Goal: Communication & Community: Answer question/provide support

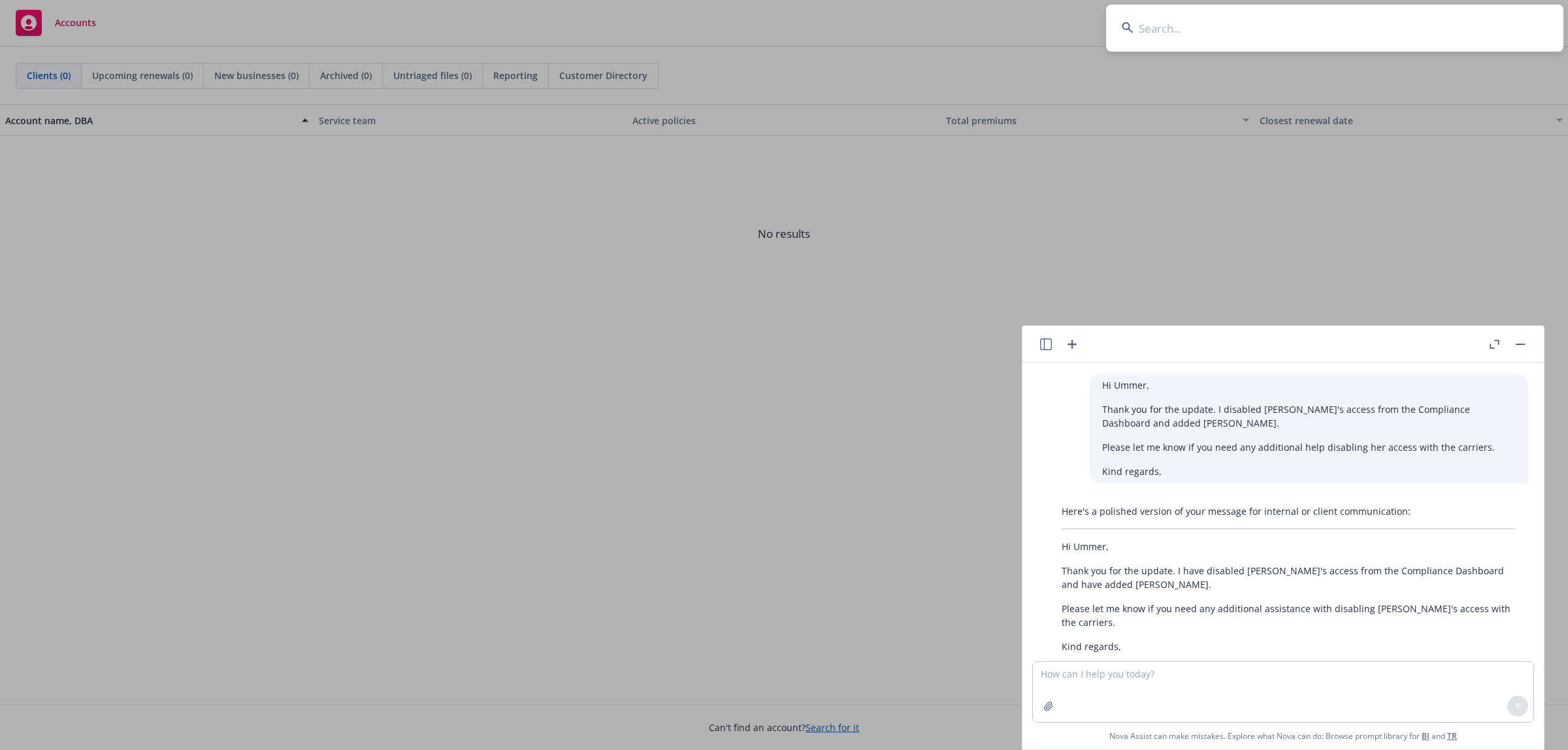
scroll to position [50, 0]
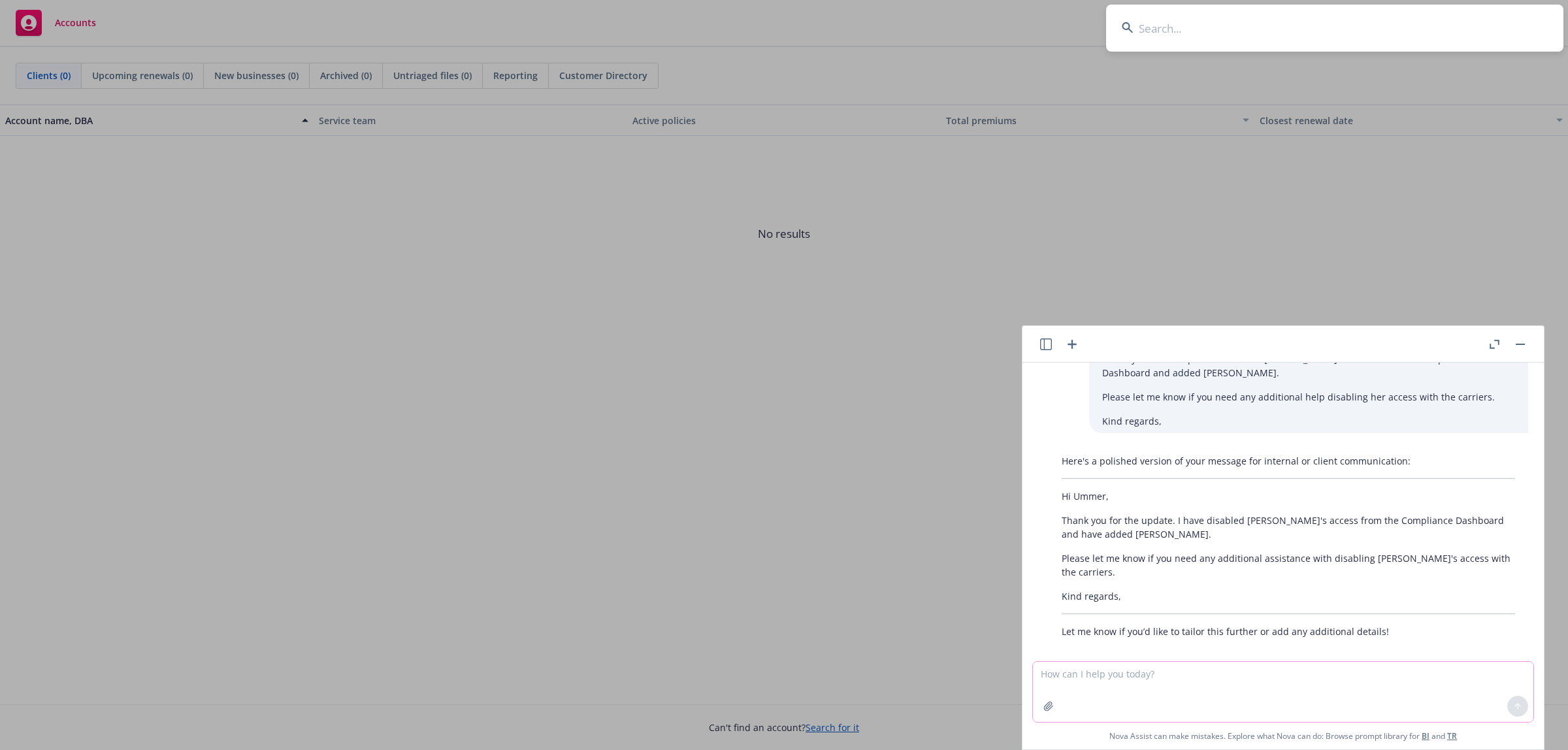
click at [1110, 674] on textarea at bounding box center [1283, 691] width 501 height 60
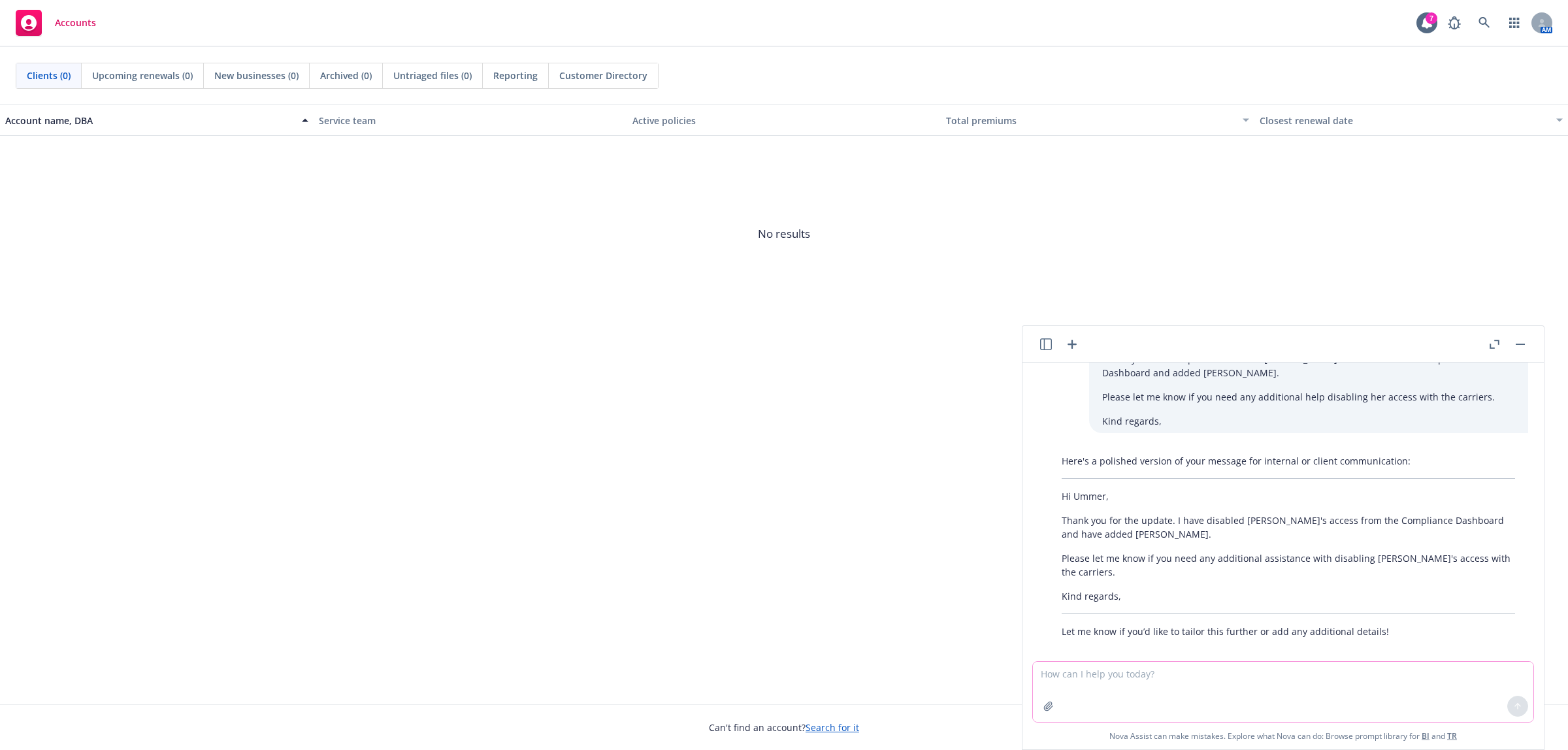
paste textarea "Hi Ummer, Attached is a flyer you can share with your employees letting them kn…"
type textarea "Hi Ummer, Attached is a flyer you can share with your employees letting them kn…"
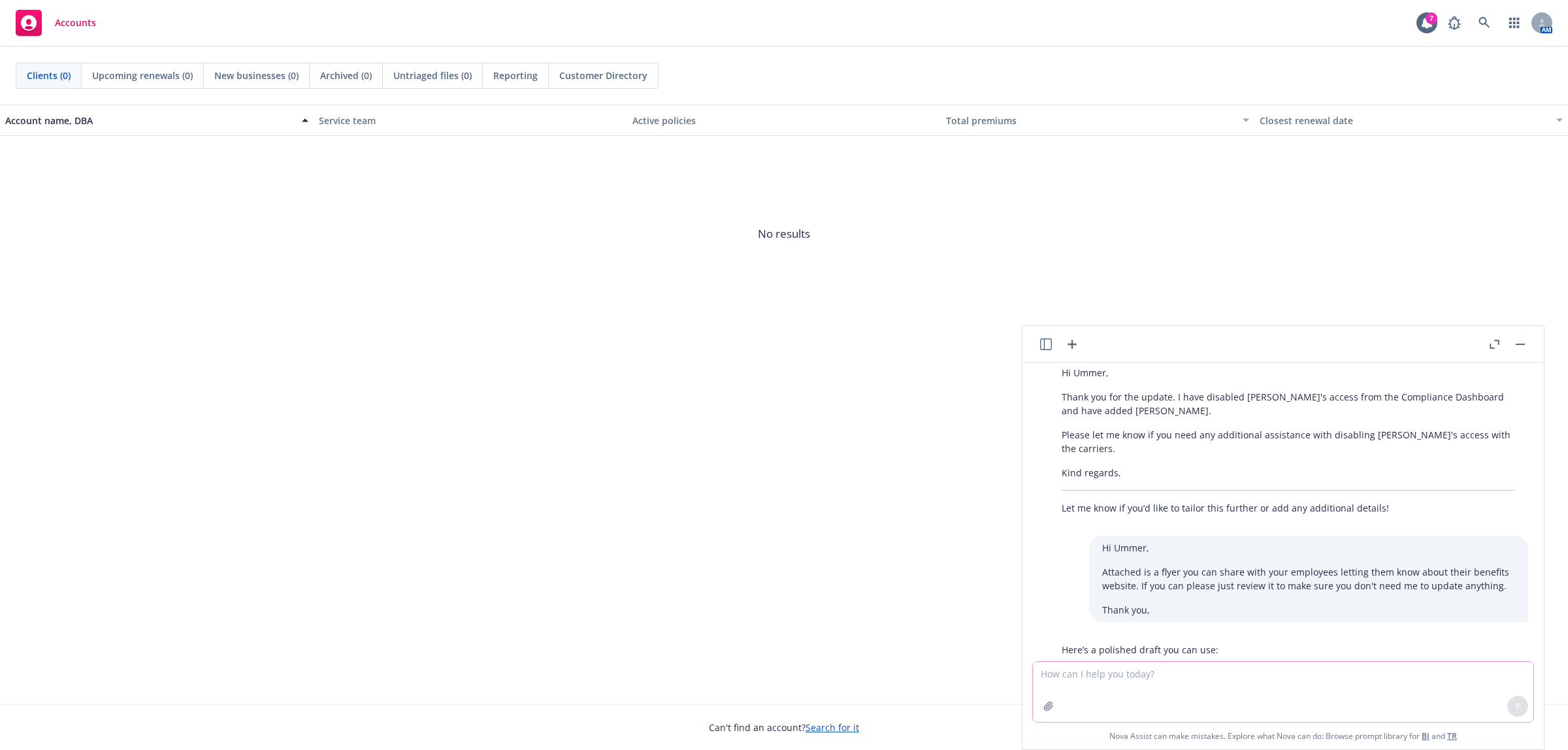
scroll to position [325, 0]
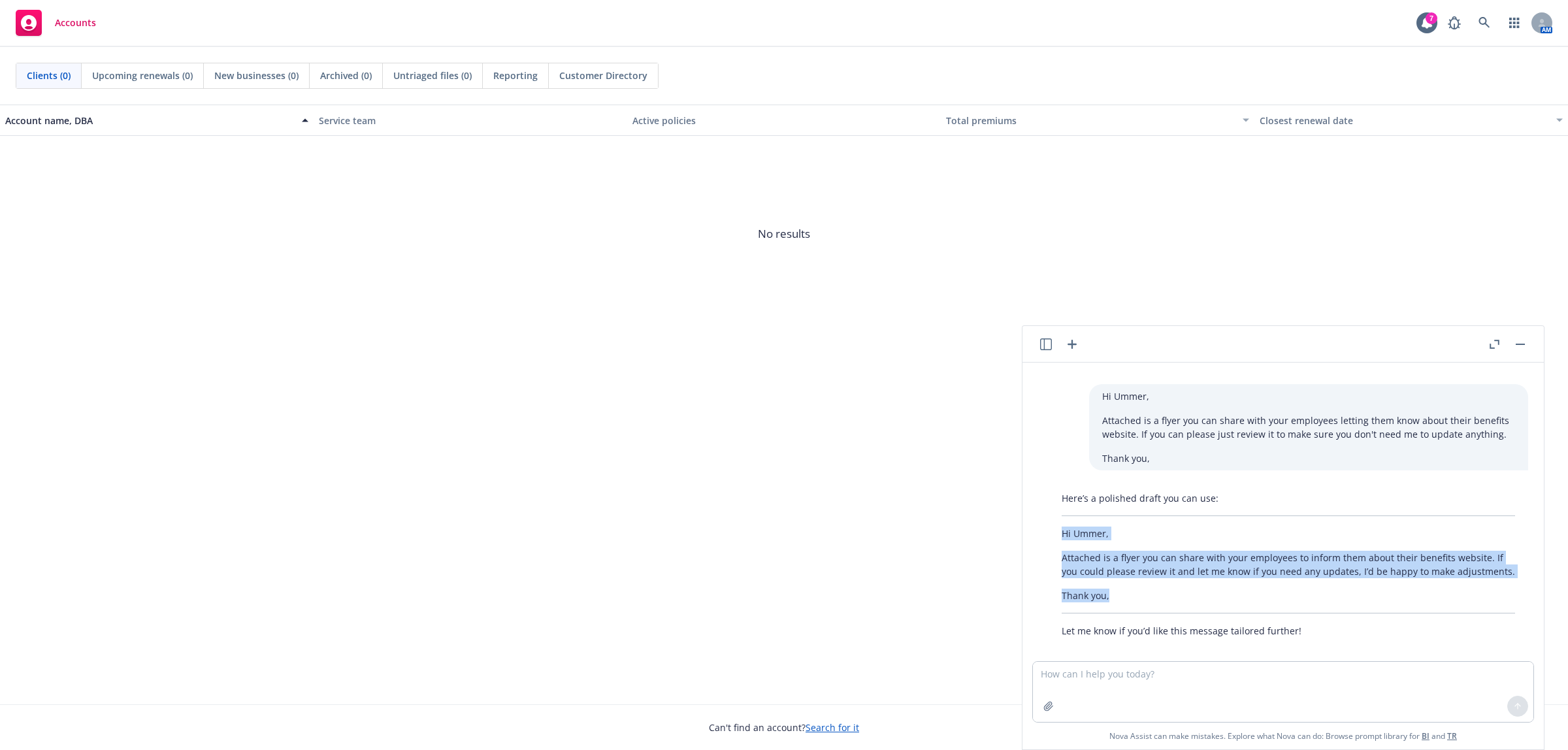
drag, startPoint x: 1116, startPoint y: 578, endPoint x: 1030, endPoint y: 521, distance: 103.2
click at [1030, 521] on div "Hi Ummer, Thank you for the update. I disabled [PERSON_NAME]'s access from the …" at bounding box center [1282, 511] width 511 height 298
copy div "Hi [PERSON_NAME], Attached is a flyer you can share with your employees to info…"
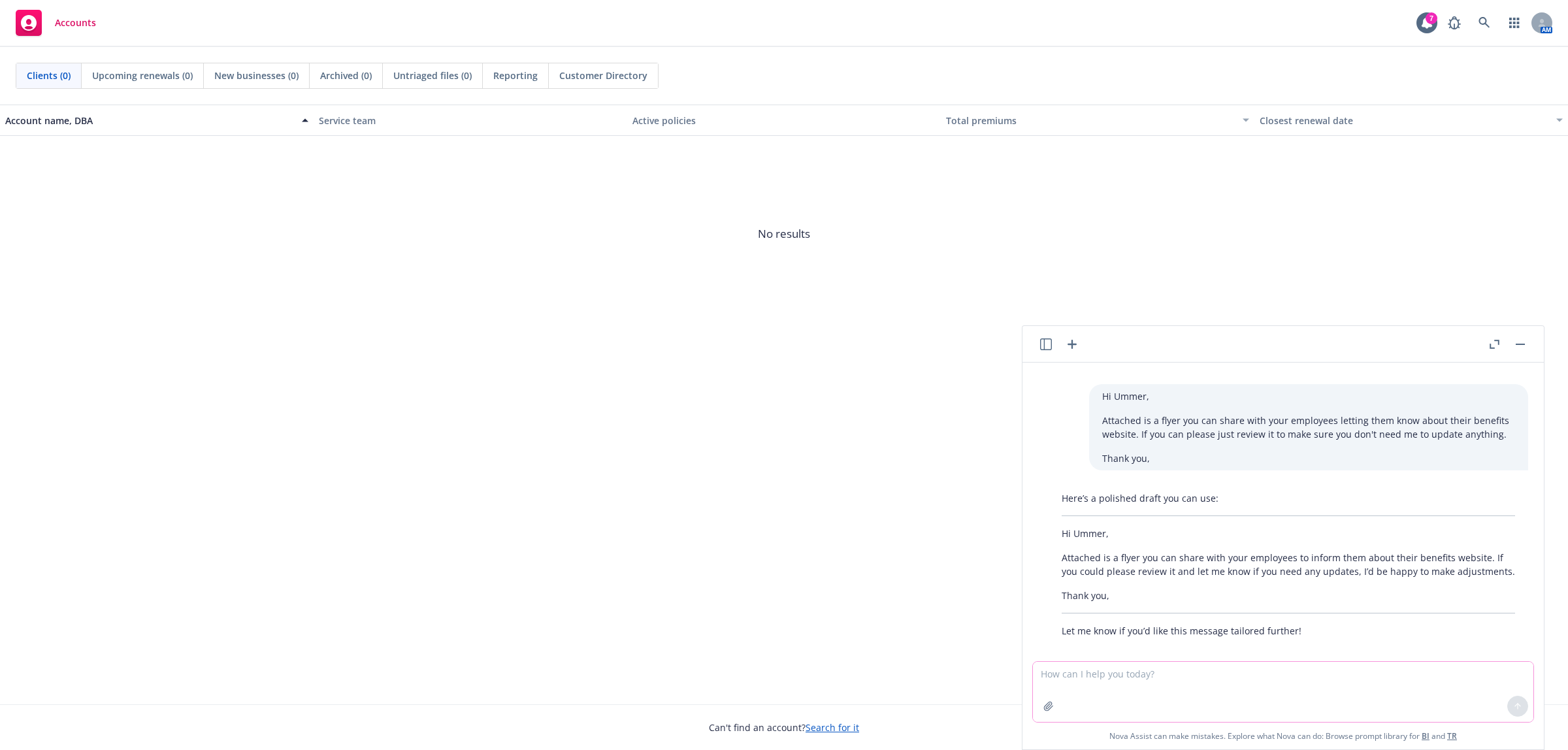
click at [1045, 680] on textarea at bounding box center [1283, 691] width 501 height 60
